Goal: Information Seeking & Learning: Check status

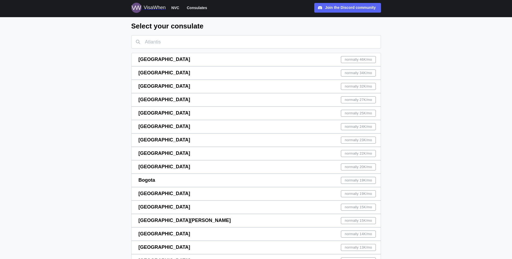
click at [204, 98] on div "Guangzhou normally 27K /mo" at bounding box center [256, 100] width 237 height 13
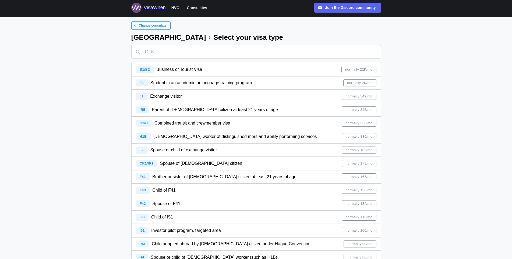
click at [194, 85] on span "Student in an academic or language training program" at bounding box center [200, 83] width 101 height 5
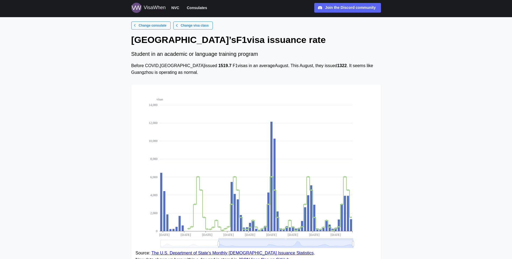
click at [174, 9] on span "NVC" at bounding box center [175, 8] width 8 height 6
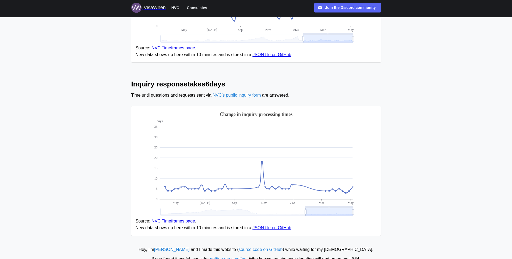
scroll to position [381, 0]
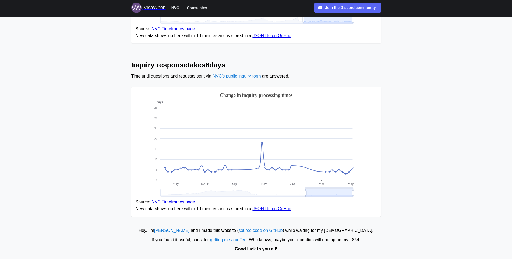
click at [191, 9] on span "Consulates" at bounding box center [197, 8] width 20 height 6
